Goal: Task Accomplishment & Management: Use online tool/utility

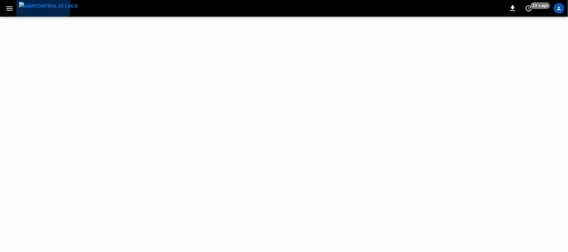
click at [31, 5] on img "menu" at bounding box center [48, 6] width 59 height 8
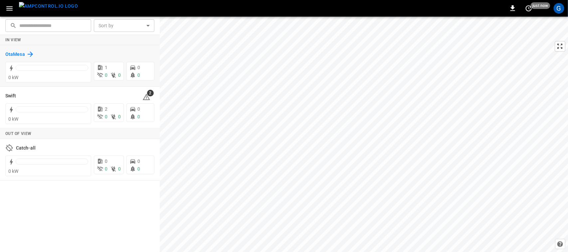
click at [20, 52] on h6 "OtaMesa" at bounding box center [15, 54] width 20 height 7
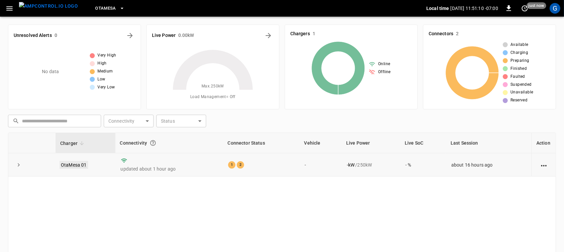
click at [69, 162] on link "OtaMesa 01" at bounding box center [74, 165] width 29 height 8
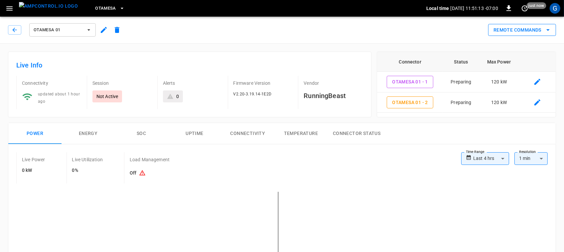
click at [522, 24] on button "Remote Commands" at bounding box center [522, 30] width 68 height 12
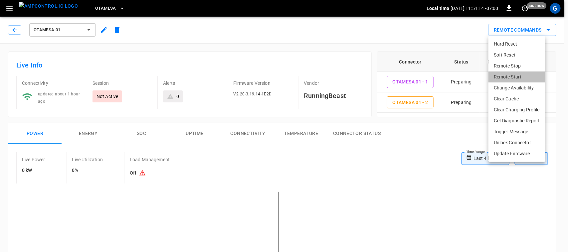
click at [513, 74] on li "Remote Start" at bounding box center [516, 77] width 57 height 11
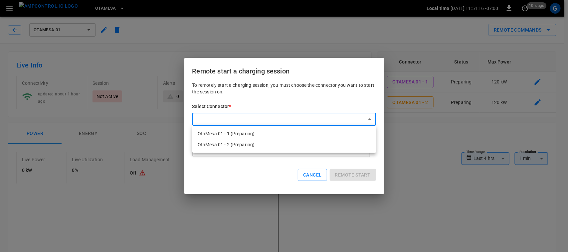
drag, startPoint x: 268, startPoint y: 138, endPoint x: 340, endPoint y: 128, distance: 72.5
click at [340, 128] on li "OtaMesa 01 - 1 (Preparing)" at bounding box center [284, 133] width 184 height 11
type input "**********"
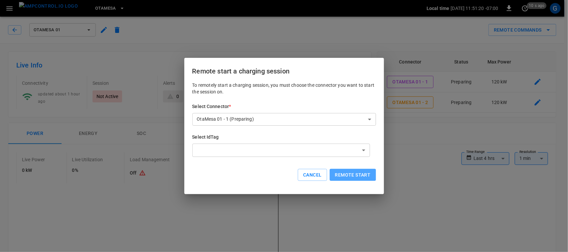
click at [369, 170] on button "Remote start" at bounding box center [353, 175] width 46 height 12
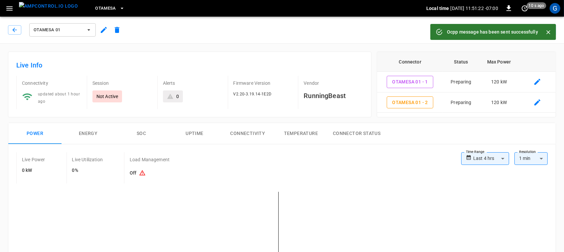
click at [545, 28] on button "Close" at bounding box center [548, 32] width 10 height 10
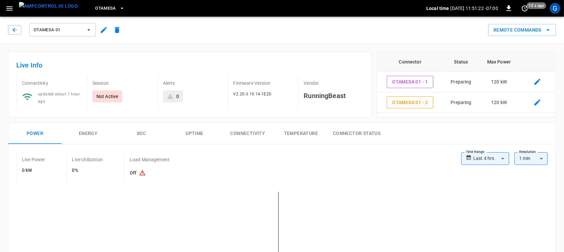
click at [545, 28] on icon "remote commands options" at bounding box center [548, 30] width 8 height 8
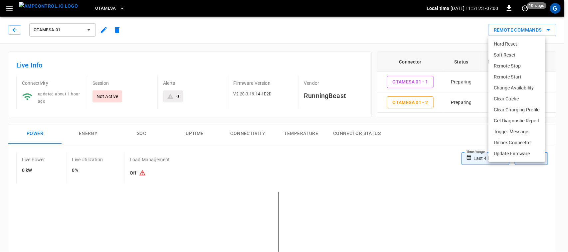
click at [516, 80] on li "Remote Start" at bounding box center [516, 77] width 57 height 11
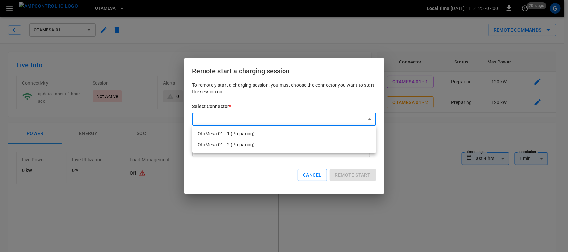
click at [331, 141] on li "OtaMesa 01 - 2 (Preparing)" at bounding box center [284, 144] width 184 height 11
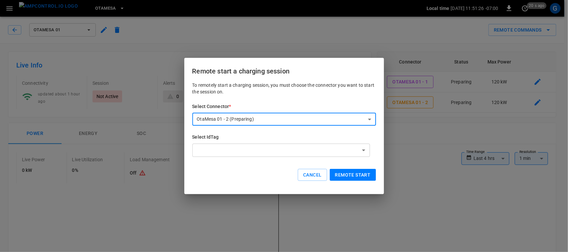
type input "**********"
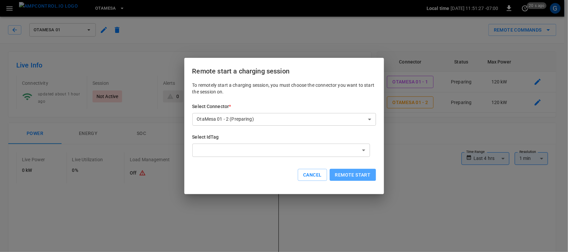
click at [348, 172] on button "Remote start" at bounding box center [353, 175] width 46 height 12
